Goal: Task Accomplishment & Management: Complete application form

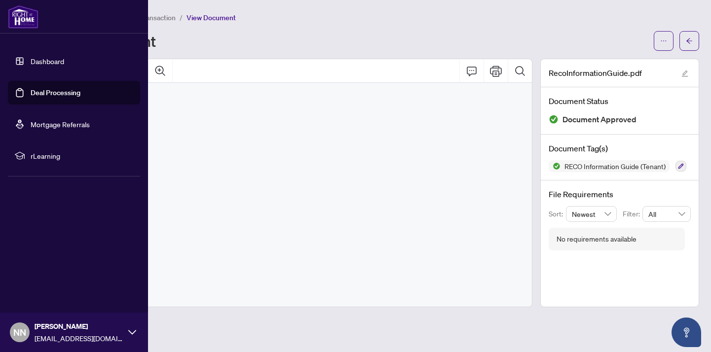
scroll to position [7984, 0]
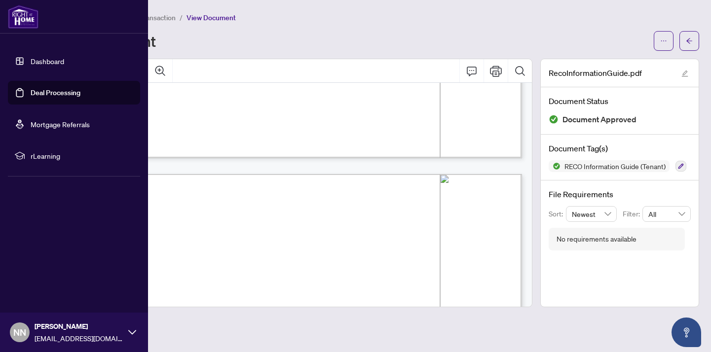
click at [37, 90] on link "Deal Processing" at bounding box center [56, 92] width 50 height 9
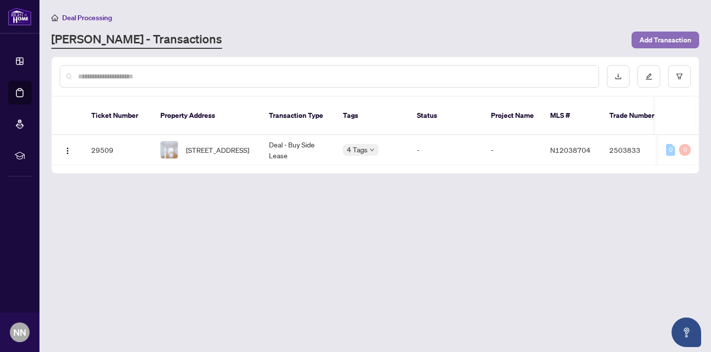
click at [663, 40] on span "Add Transaction" at bounding box center [665, 40] width 52 height 16
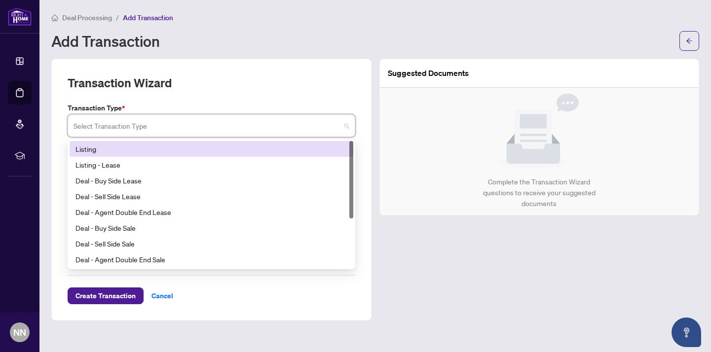
click at [142, 120] on input "search" at bounding box center [207, 127] width 267 height 22
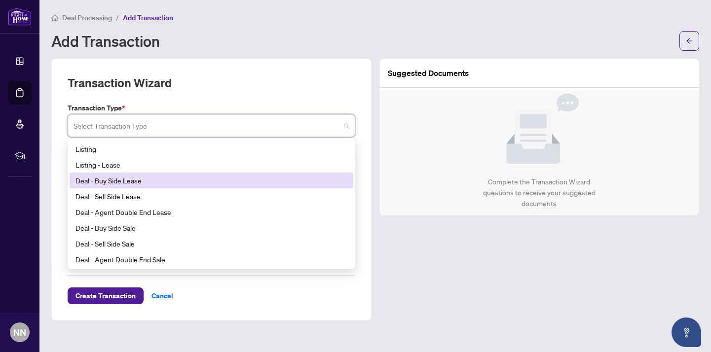
click at [127, 181] on div "Deal - Buy Side Lease" at bounding box center [211, 180] width 272 height 11
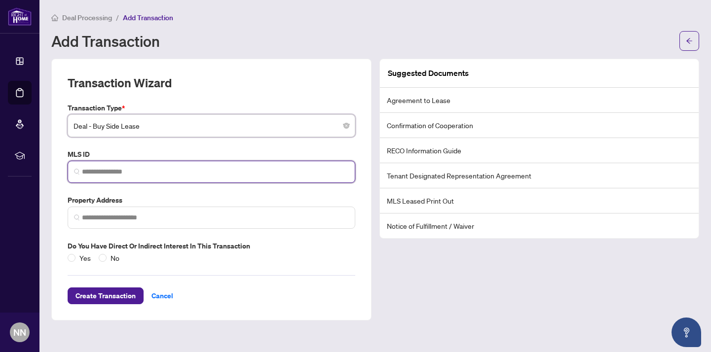
click at [103, 175] on input "search" at bounding box center [215, 172] width 267 height 10
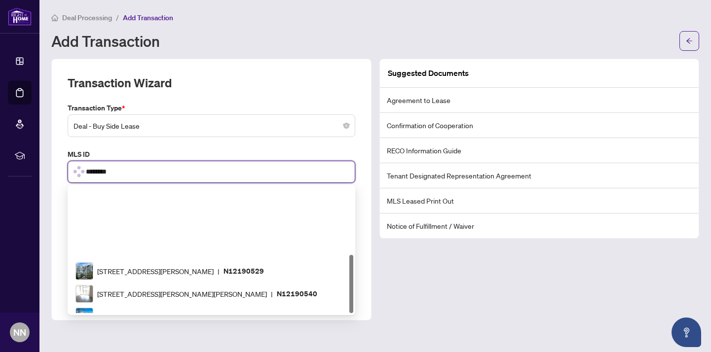
scroll to position [146, 0]
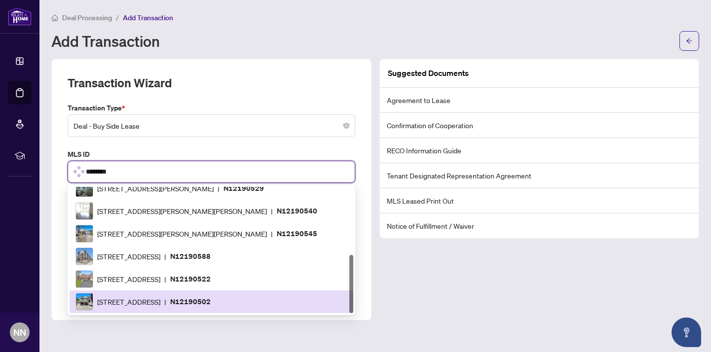
type input "*********"
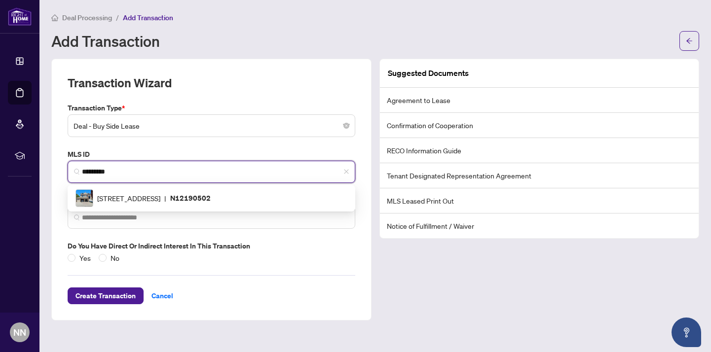
scroll to position [0, 0]
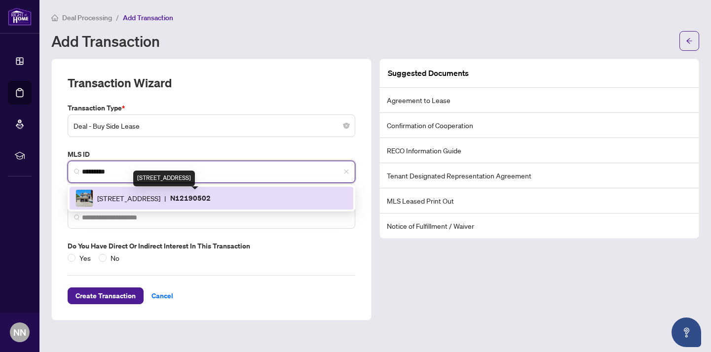
click at [160, 194] on span "[STREET_ADDRESS]" at bounding box center [128, 198] width 63 height 11
type input "**********"
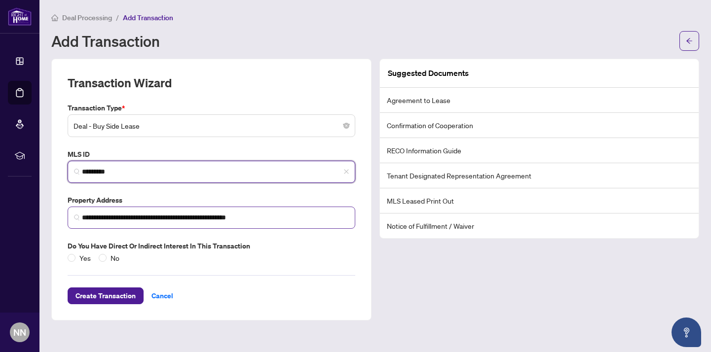
click at [78, 216] on img at bounding box center [77, 218] width 6 height 6
type input "*********"
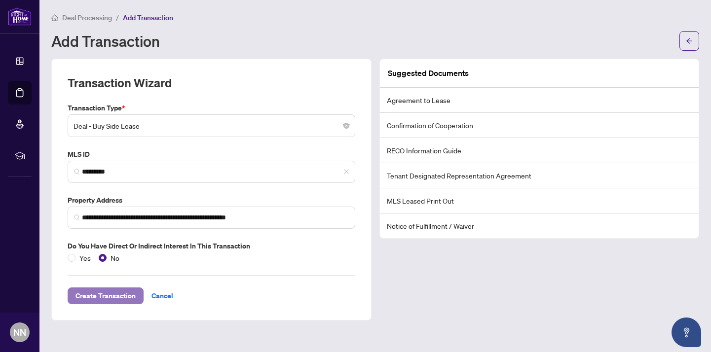
click at [124, 296] on span "Create Transaction" at bounding box center [105, 296] width 60 height 16
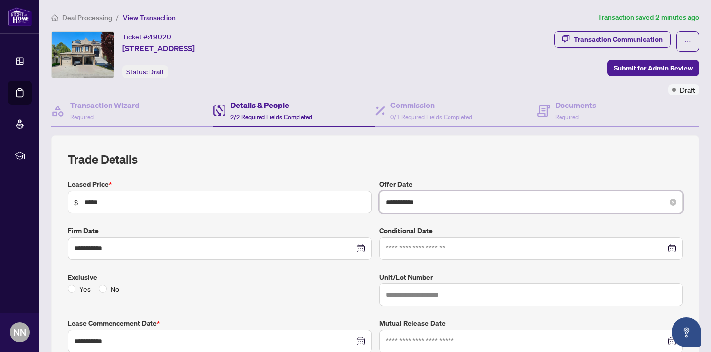
click at [425, 202] on input "**********" at bounding box center [526, 202] width 280 height 11
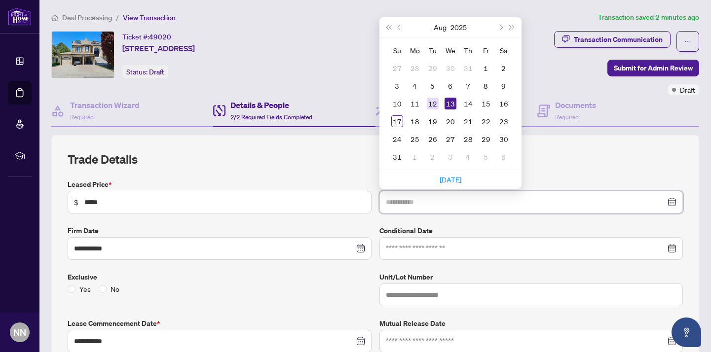
type input "**********"
click at [433, 102] on div "12" at bounding box center [433, 104] width 12 height 12
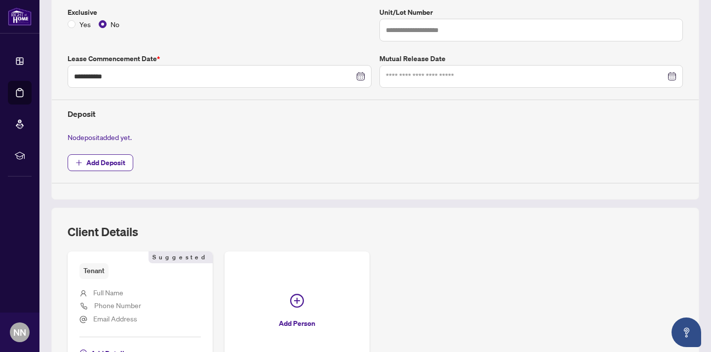
scroll to position [266, 0]
click at [116, 157] on span "Add Deposit" at bounding box center [105, 162] width 39 height 16
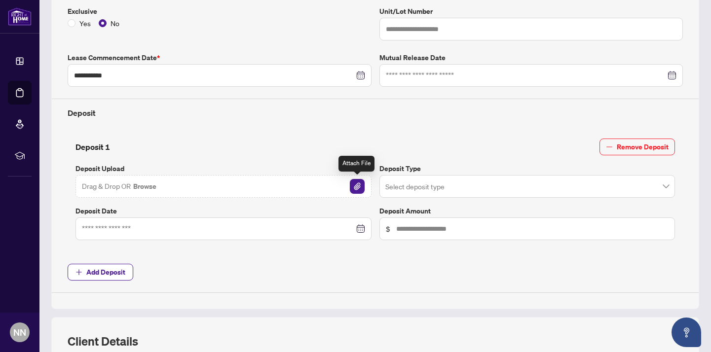
click at [358, 185] on img "button" at bounding box center [357, 186] width 15 height 15
click at [119, 273] on span "Add Deposit" at bounding box center [105, 272] width 39 height 16
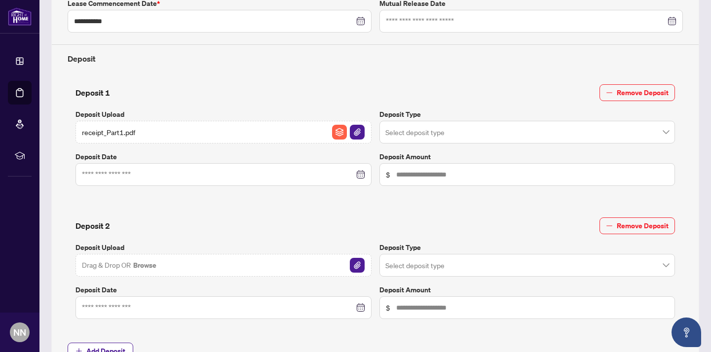
scroll to position [323, 0]
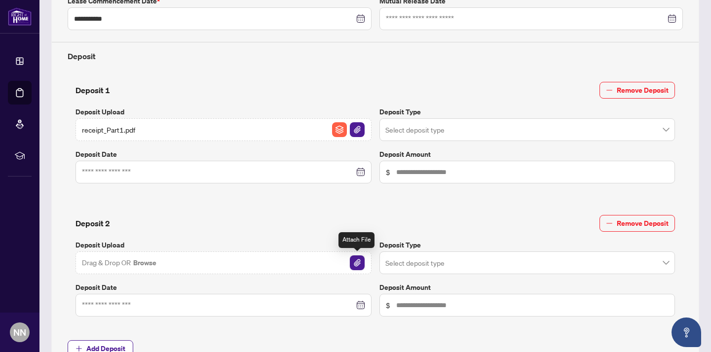
click at [357, 261] on img "button" at bounding box center [357, 263] width 15 height 15
click at [667, 128] on span at bounding box center [527, 129] width 284 height 19
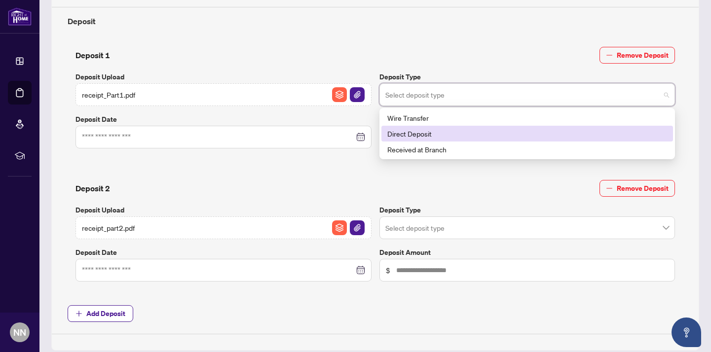
scroll to position [359, 0]
click at [424, 131] on div "Direct Deposit" at bounding box center [527, 132] width 280 height 11
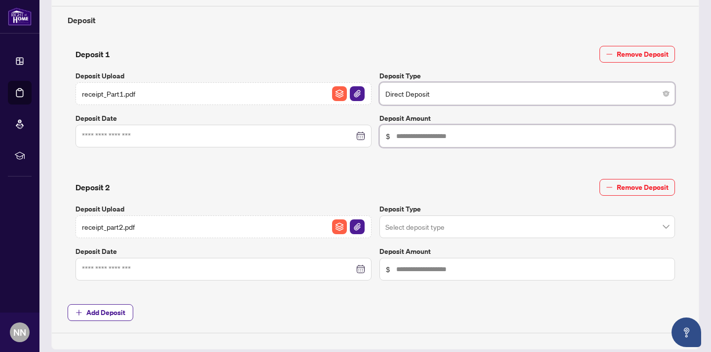
click at [440, 136] on input "text" at bounding box center [532, 136] width 273 height 11
click at [395, 135] on span "$" at bounding box center [527, 136] width 296 height 23
click at [397, 135] on input "text" at bounding box center [532, 136] width 273 height 11
type input "*****"
click at [406, 142] on input "text" at bounding box center [532, 136] width 273 height 11
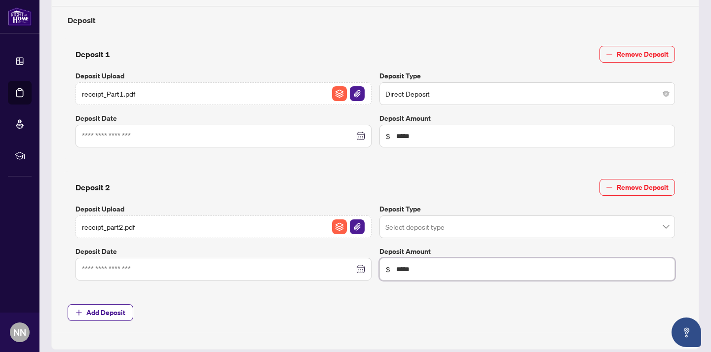
click at [549, 91] on span "Direct Deposit" at bounding box center [527, 93] width 284 height 19
type input "*****"
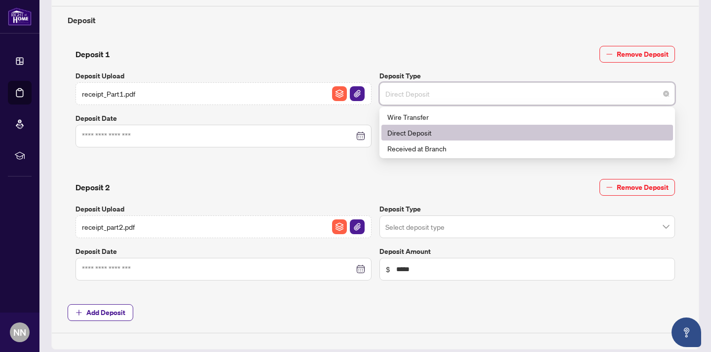
scroll to position [388, 0]
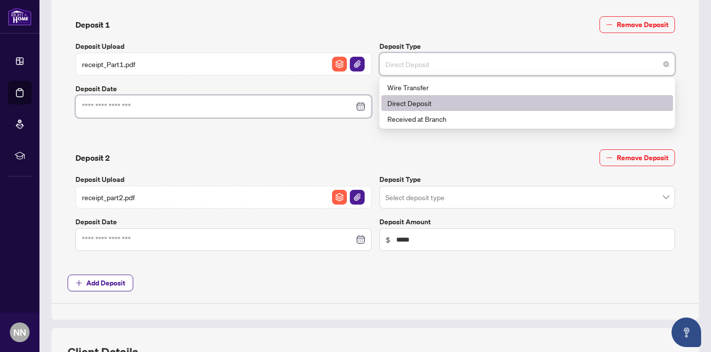
click at [165, 107] on input at bounding box center [218, 106] width 272 height 11
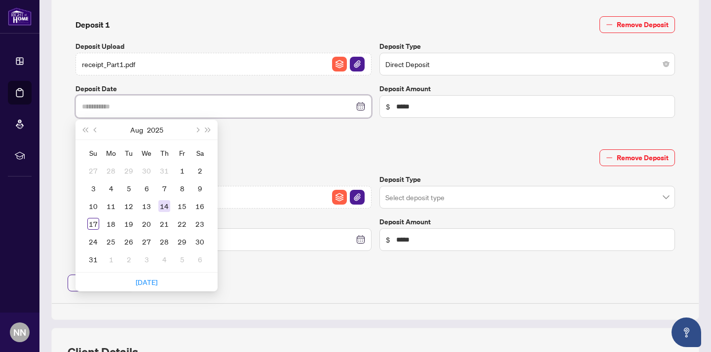
type input "**********"
click at [166, 202] on div "14" at bounding box center [164, 206] width 12 height 12
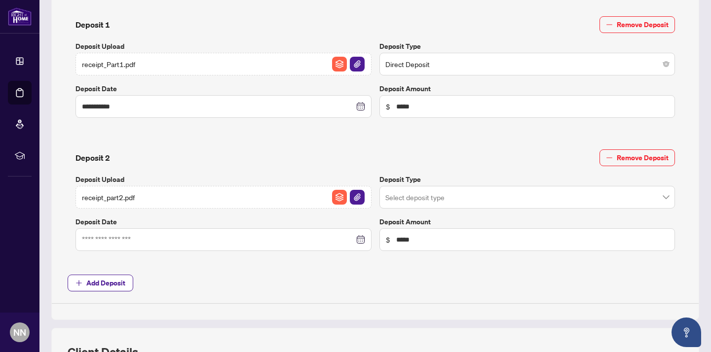
click at [360, 238] on div at bounding box center [223, 239] width 283 height 11
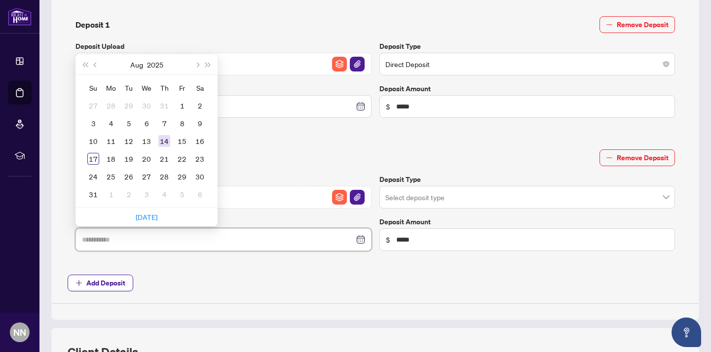
type input "**********"
click at [167, 140] on div "14" at bounding box center [164, 141] width 12 height 12
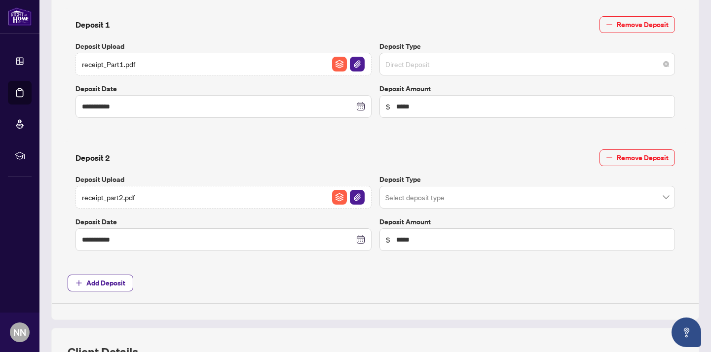
click at [669, 60] on div "Direct Deposit" at bounding box center [527, 64] width 296 height 23
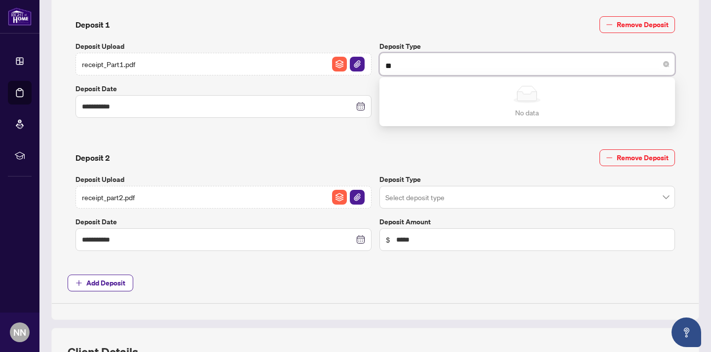
type input "*"
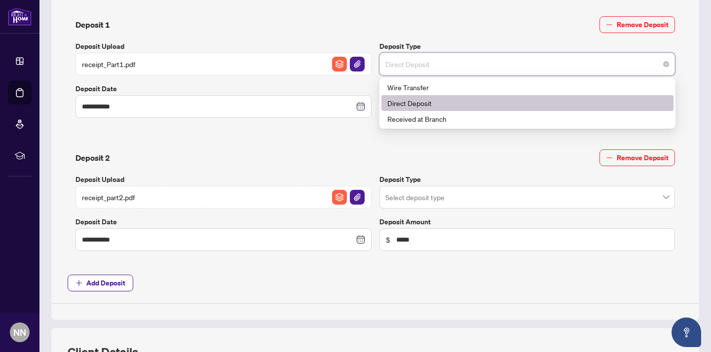
click at [416, 63] on span "Direct Deposit" at bounding box center [527, 64] width 284 height 19
type input "*"
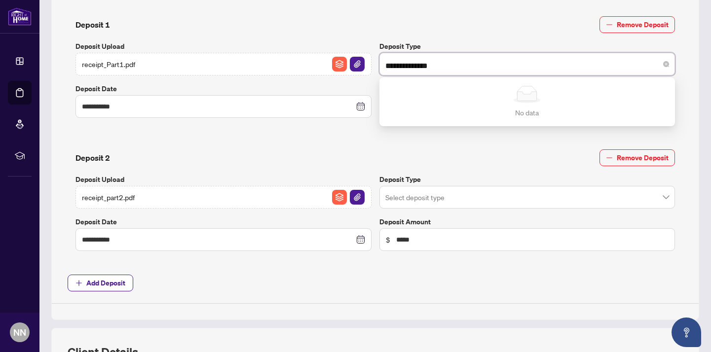
type input "**********"
click at [427, 142] on div "**********" at bounding box center [375, 202] width 623 height 121
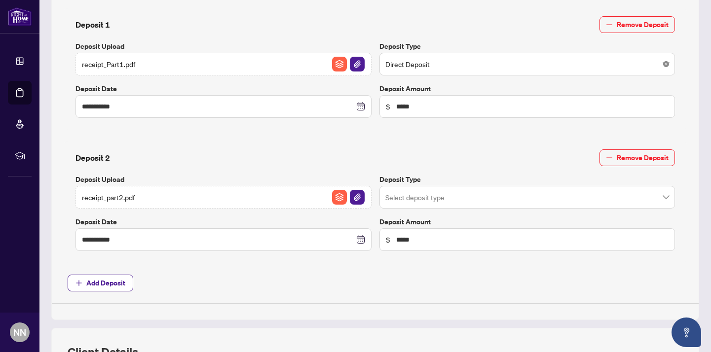
click at [666, 63] on icon "close-circle" at bounding box center [666, 64] width 6 height 6
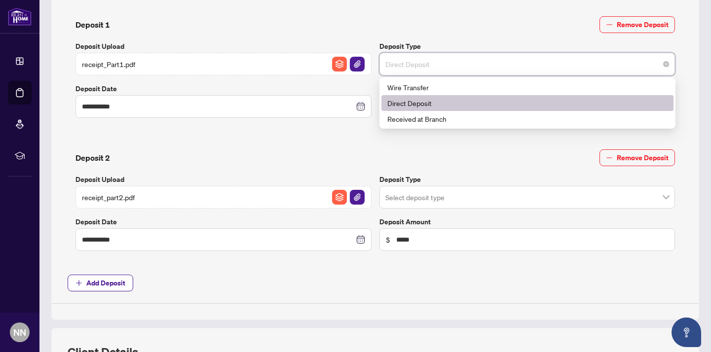
click at [660, 63] on span "Direct Deposit" at bounding box center [527, 64] width 284 height 19
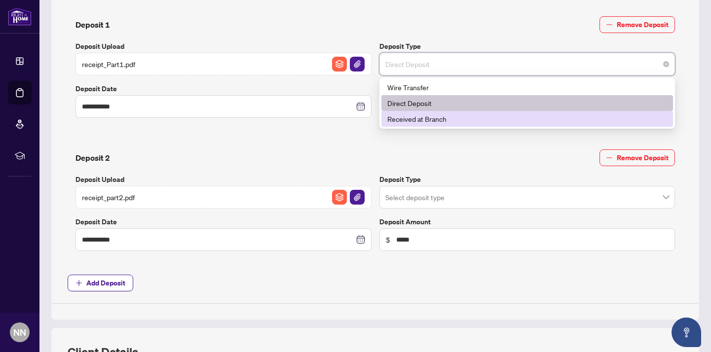
click at [547, 125] on div "Received at Branch" at bounding box center [527, 119] width 292 height 16
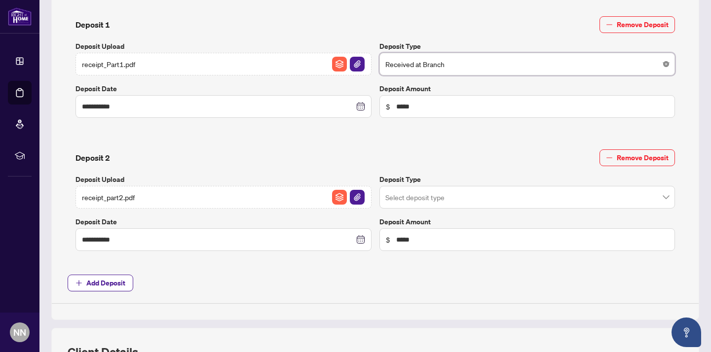
click at [667, 62] on icon "close-circle" at bounding box center [666, 64] width 6 height 6
click at [664, 63] on icon "close-circle" at bounding box center [666, 64] width 6 height 6
click at [666, 62] on icon "close-circle" at bounding box center [666, 64] width 6 height 6
click at [665, 62] on icon "close-circle" at bounding box center [666, 64] width 6 height 6
click at [526, 61] on span "Received at Branch" at bounding box center [527, 64] width 284 height 19
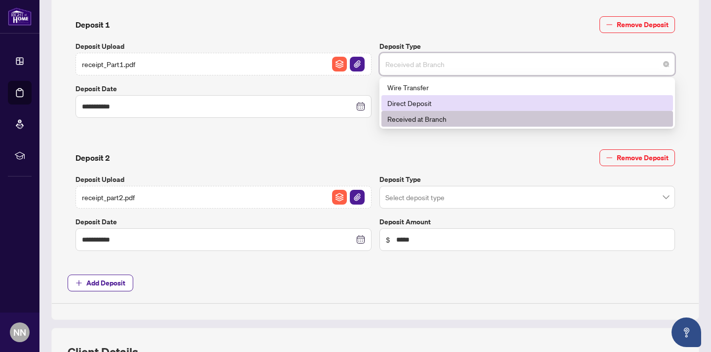
click at [437, 103] on div "Direct Deposit" at bounding box center [527, 103] width 280 height 11
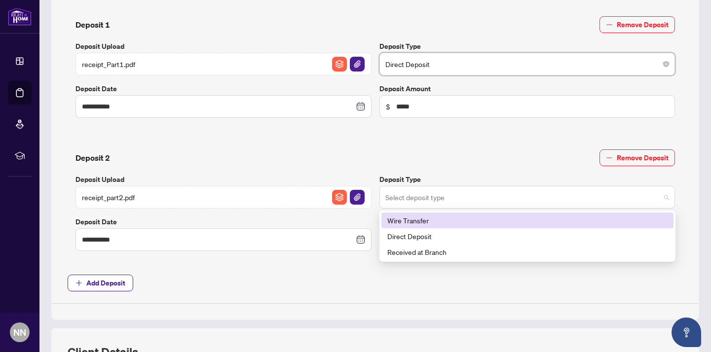
click at [666, 195] on span at bounding box center [527, 197] width 284 height 19
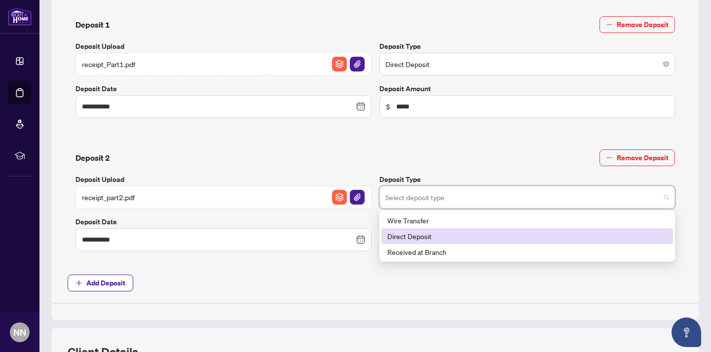
click at [461, 238] on div "Direct Deposit" at bounding box center [527, 236] width 280 height 11
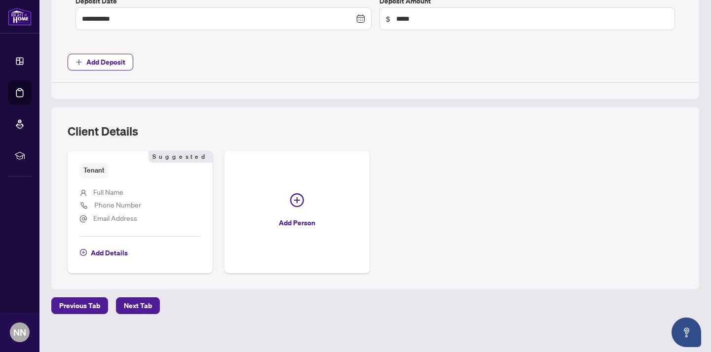
scroll to position [617, 0]
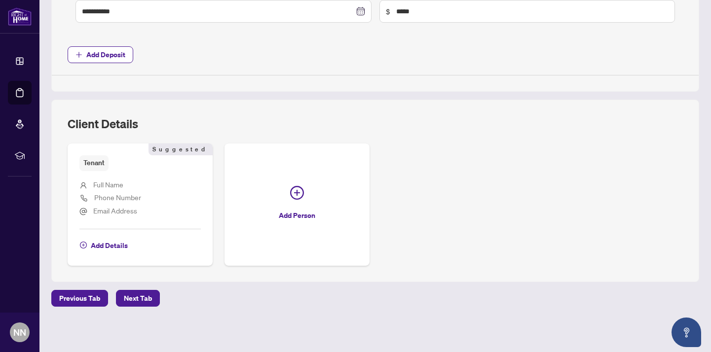
click at [95, 182] on span "Full Name" at bounding box center [108, 184] width 30 height 9
click at [105, 246] on span "Add Details" at bounding box center [109, 246] width 37 height 16
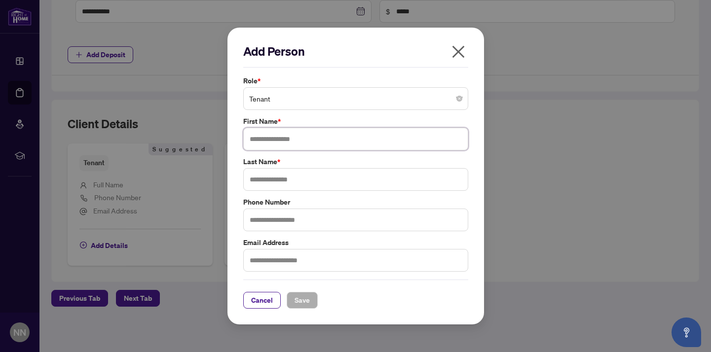
click at [262, 139] on input "text" at bounding box center [355, 139] width 225 height 23
type input "******"
click at [264, 184] on input "text" at bounding box center [355, 179] width 225 height 23
type input "*********"
click at [267, 220] on input "text" at bounding box center [355, 220] width 225 height 23
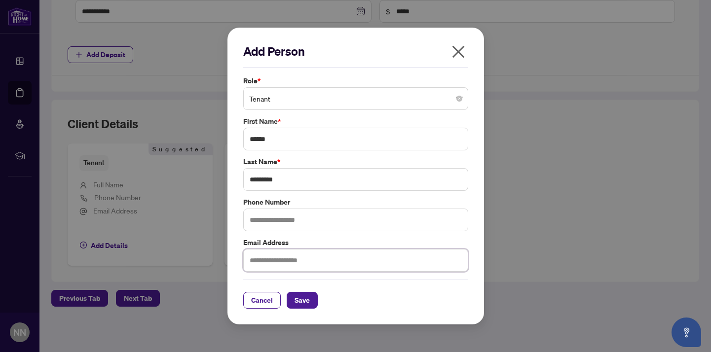
click at [264, 259] on input "text" at bounding box center [355, 260] width 225 height 23
